Goal: Task Accomplishment & Management: Manage account settings

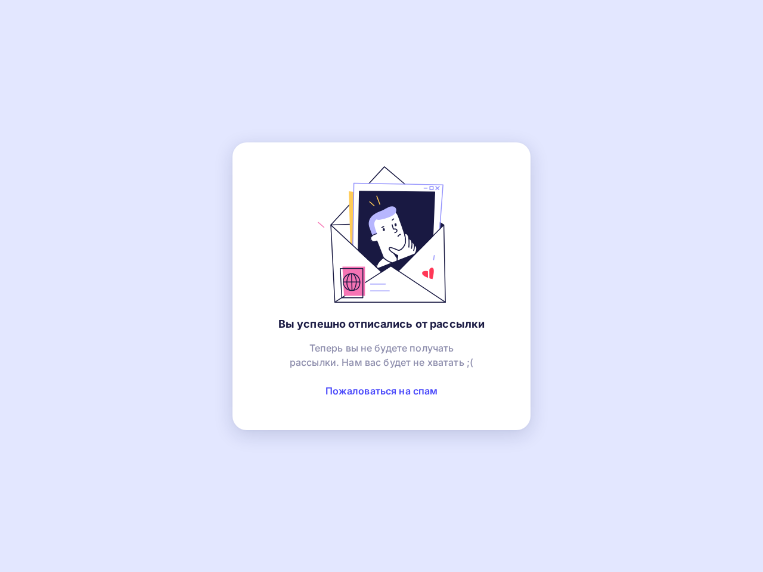
click at [382, 391] on link "Пожаловаться на спам" at bounding box center [382, 391] width 113 height 12
